Goal: Navigation & Orientation: Find specific page/section

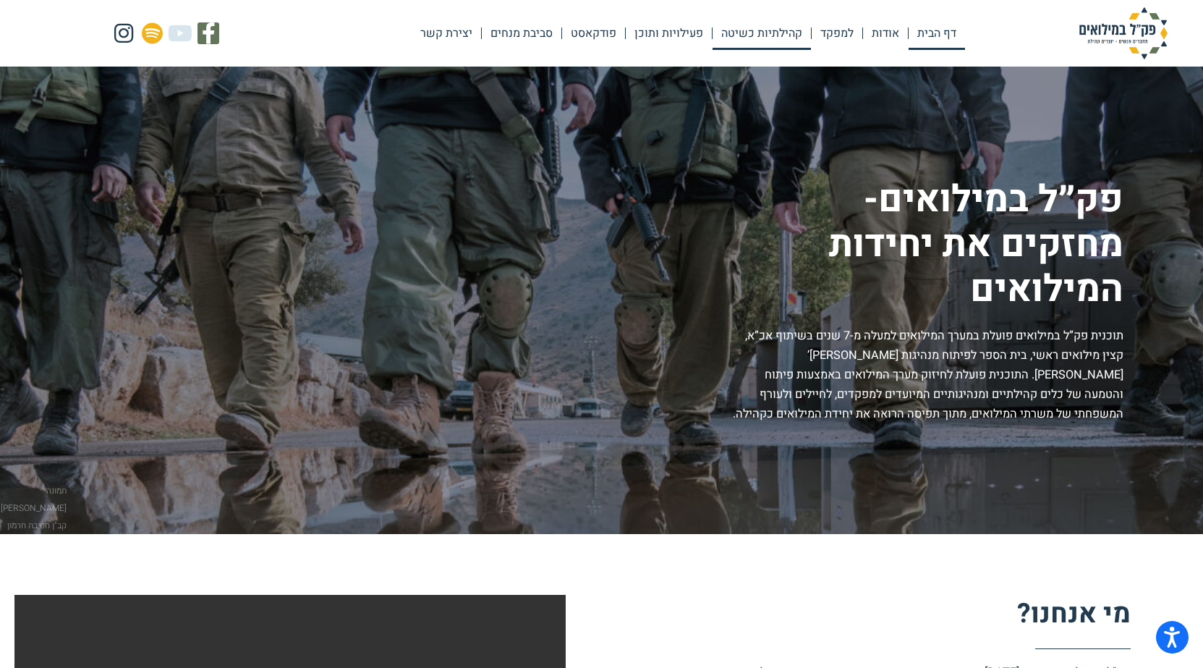
click at [741, 30] on link "קהילתיות כשיטה" at bounding box center [761, 33] width 98 height 33
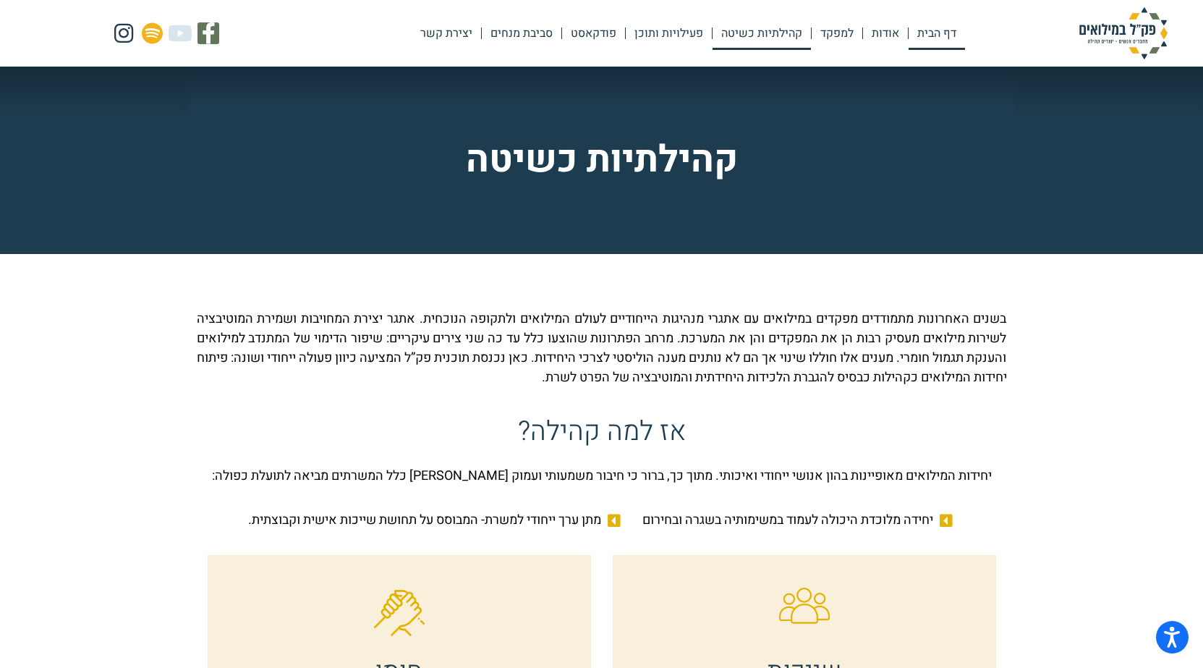
click at [931, 37] on link "דף הבית" at bounding box center [936, 33] width 56 height 33
